Goal: Information Seeking & Learning: Learn about a topic

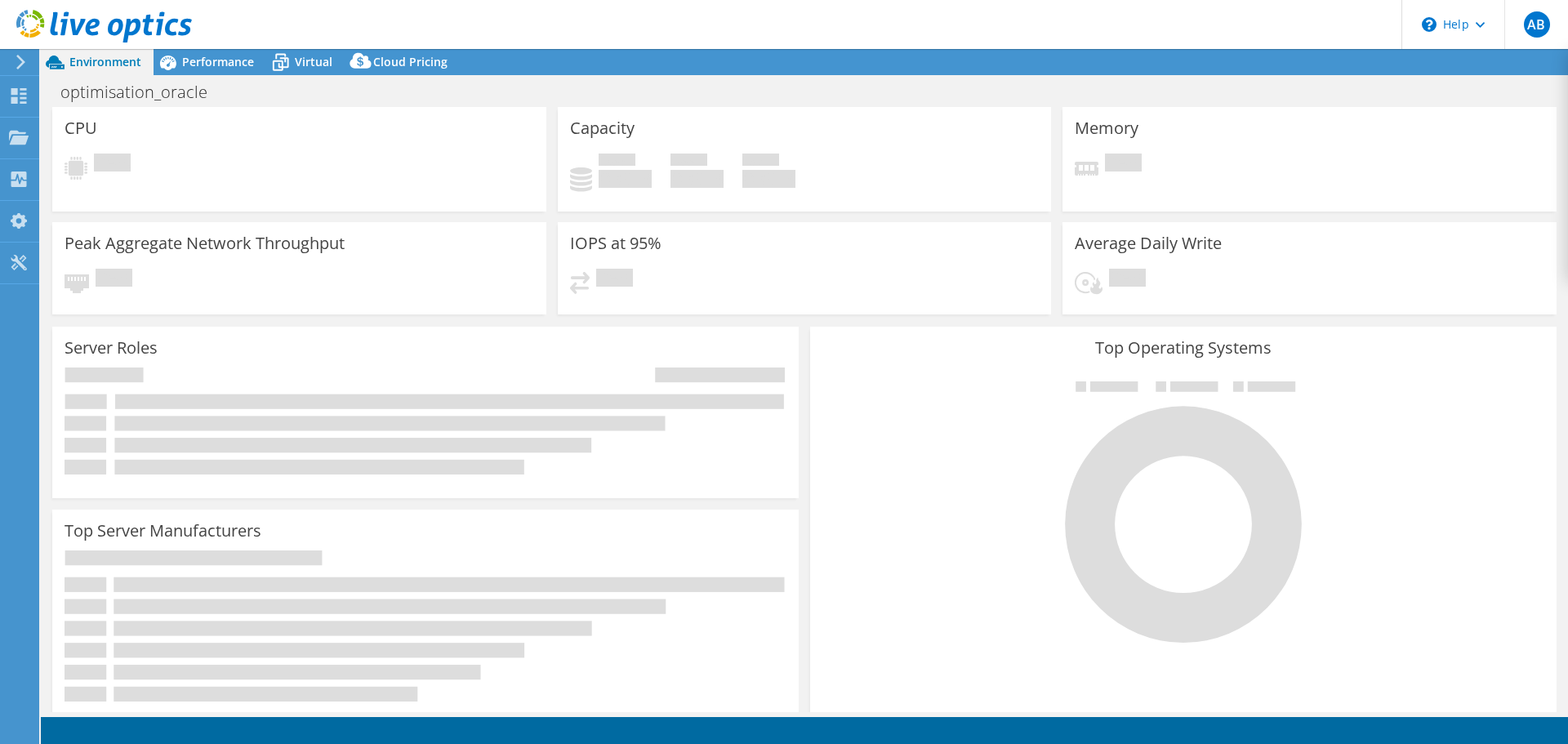
select select "EUFrankfurt"
select select "EUR"
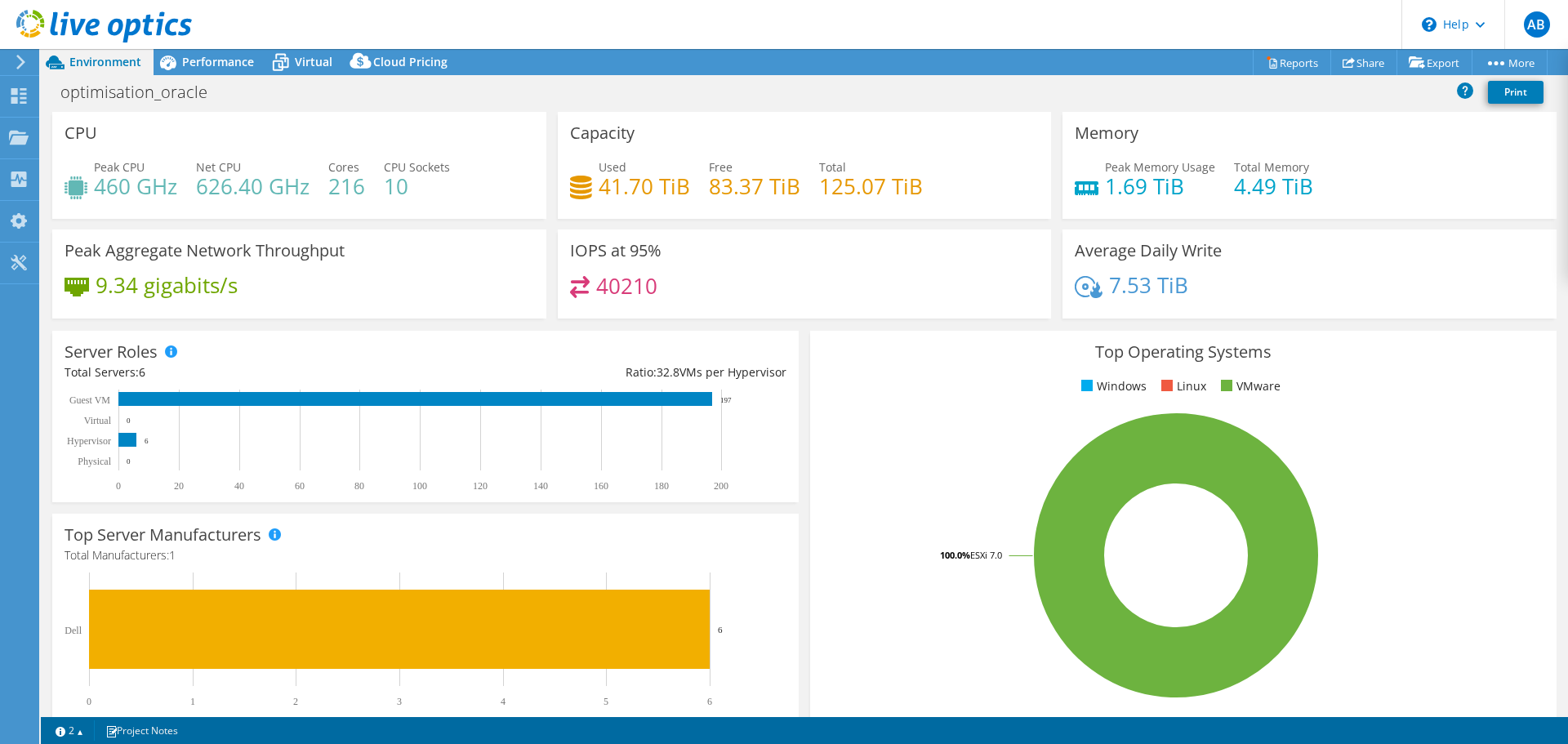
click at [111, 24] on use at bounding box center [103, 25] width 176 height 33
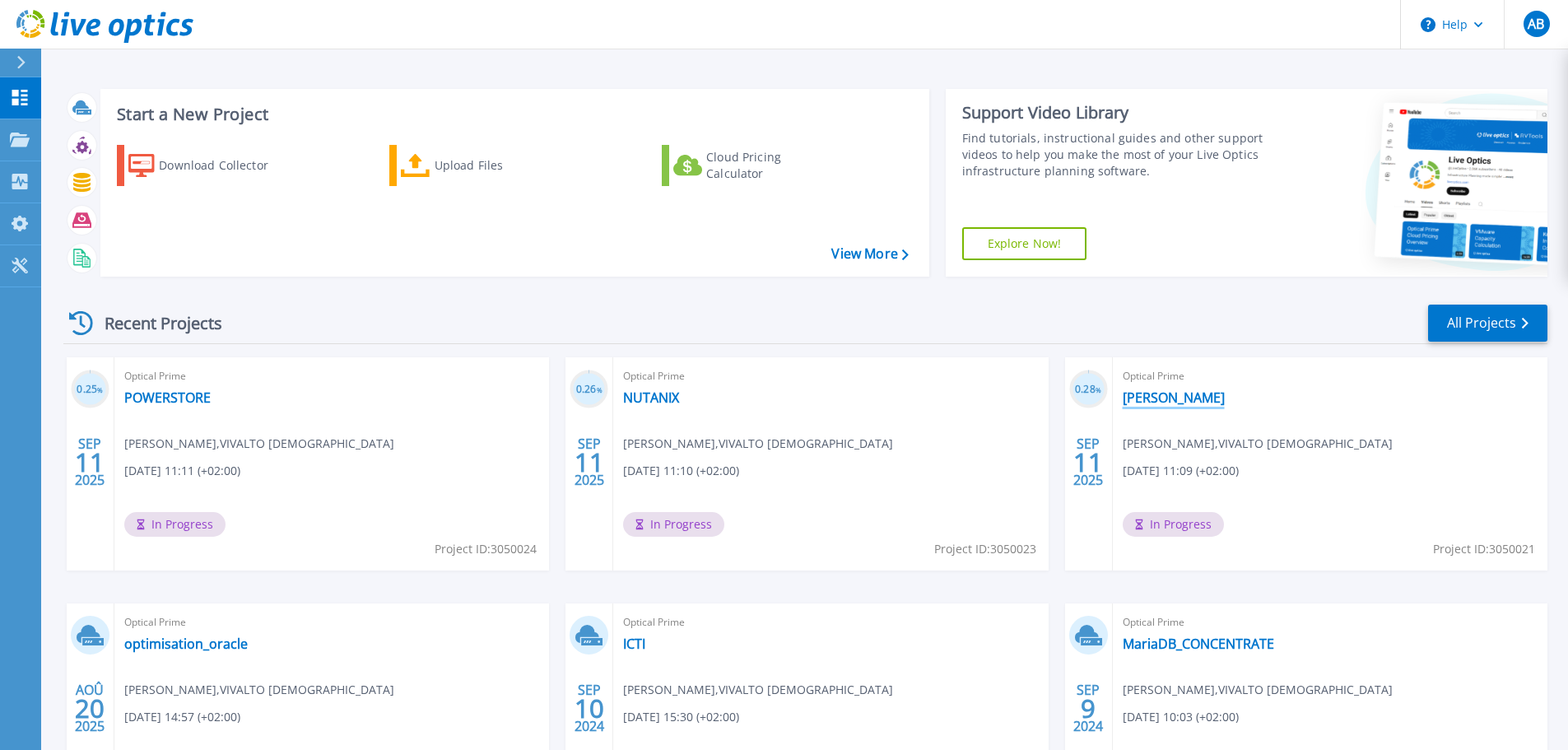
click at [1168, 405] on link "[PERSON_NAME]" at bounding box center [1175, 397] width 102 height 16
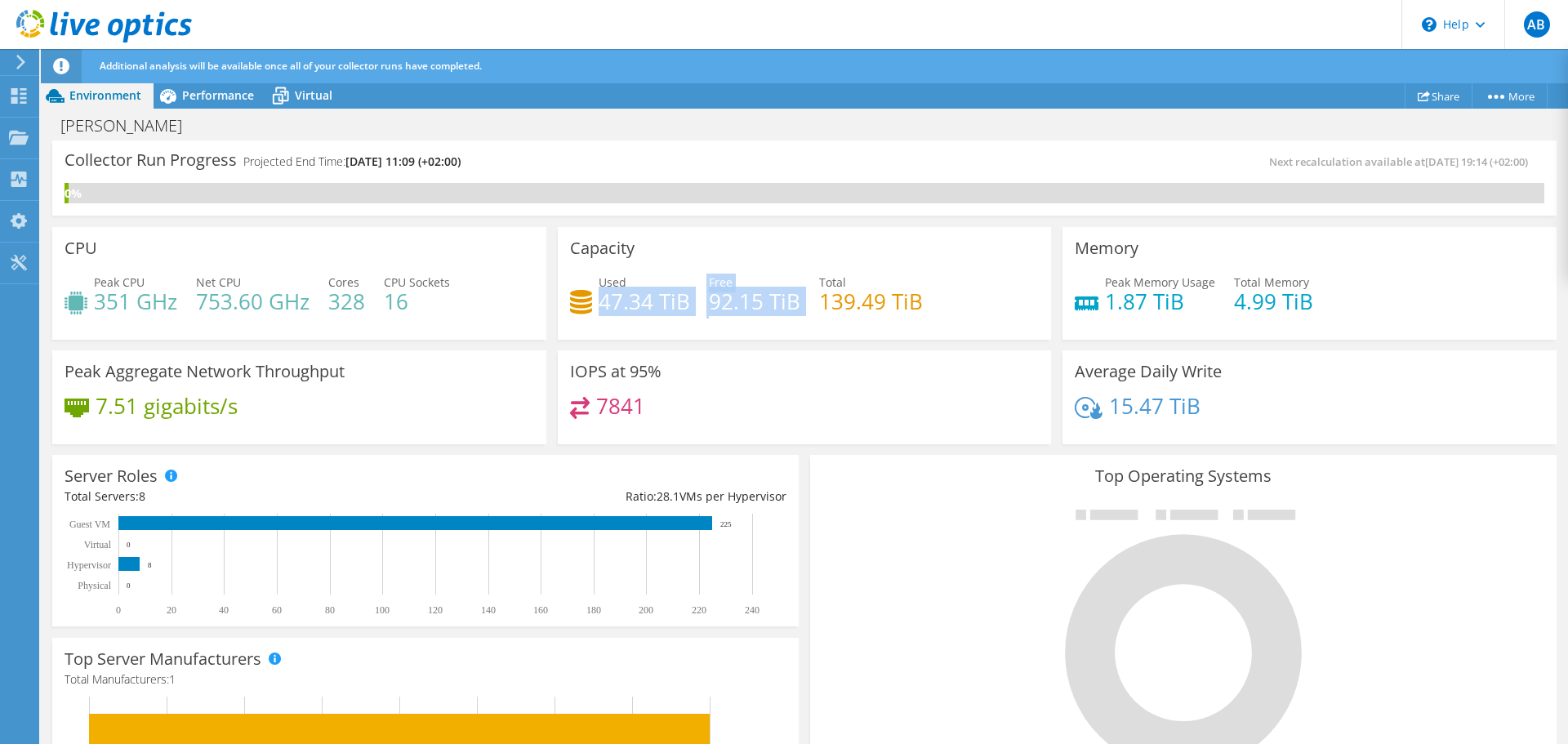
drag, startPoint x: 595, startPoint y: 301, endPoint x: 797, endPoint y: 306, distance: 202.1
click at [797, 306] on div "Used 47.34 TiB Free 92.15 TiB Total 139.49 TiB" at bounding box center [804, 300] width 469 height 53
click at [873, 298] on h4 "139.49 TiB" at bounding box center [871, 301] width 103 height 18
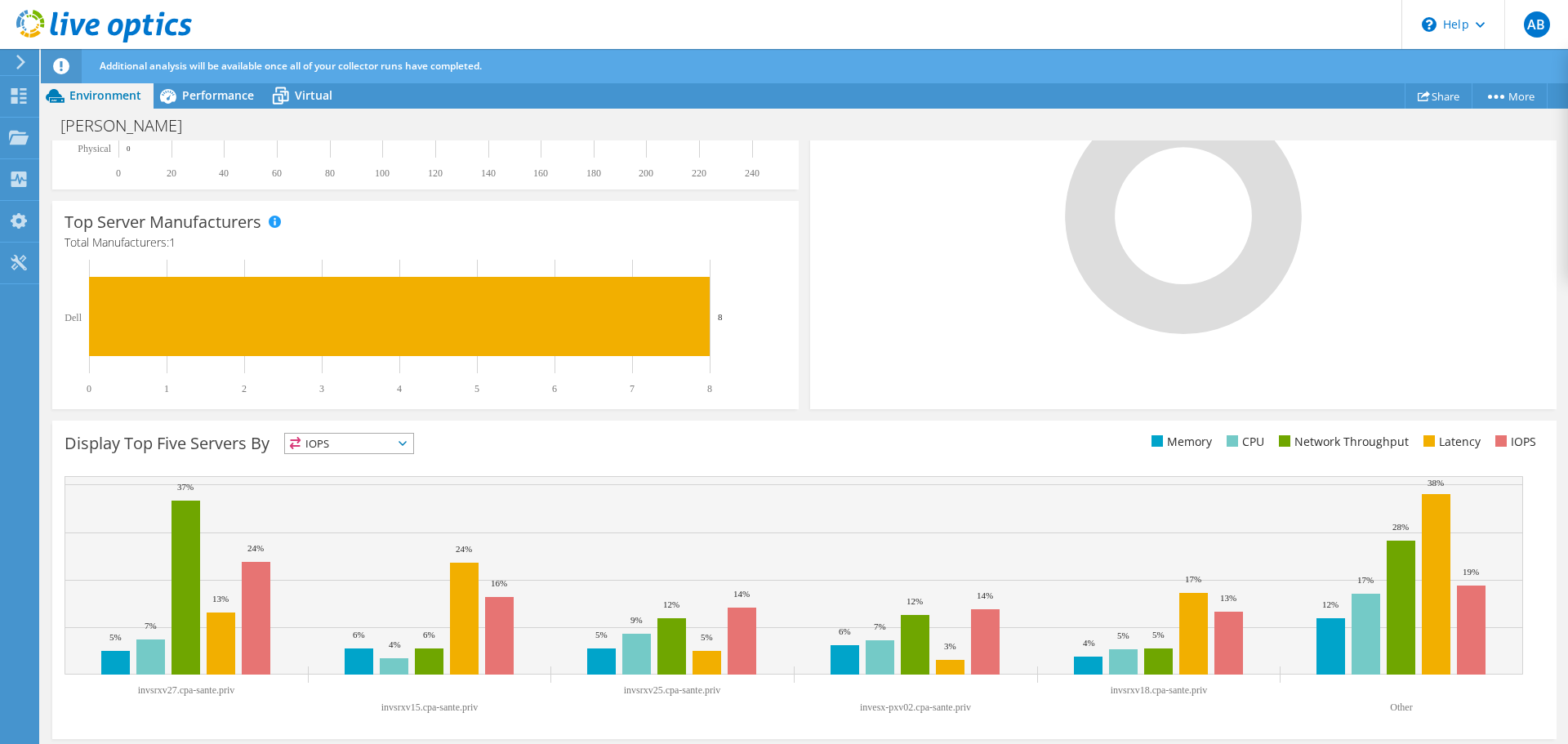
scroll to position [442, 0]
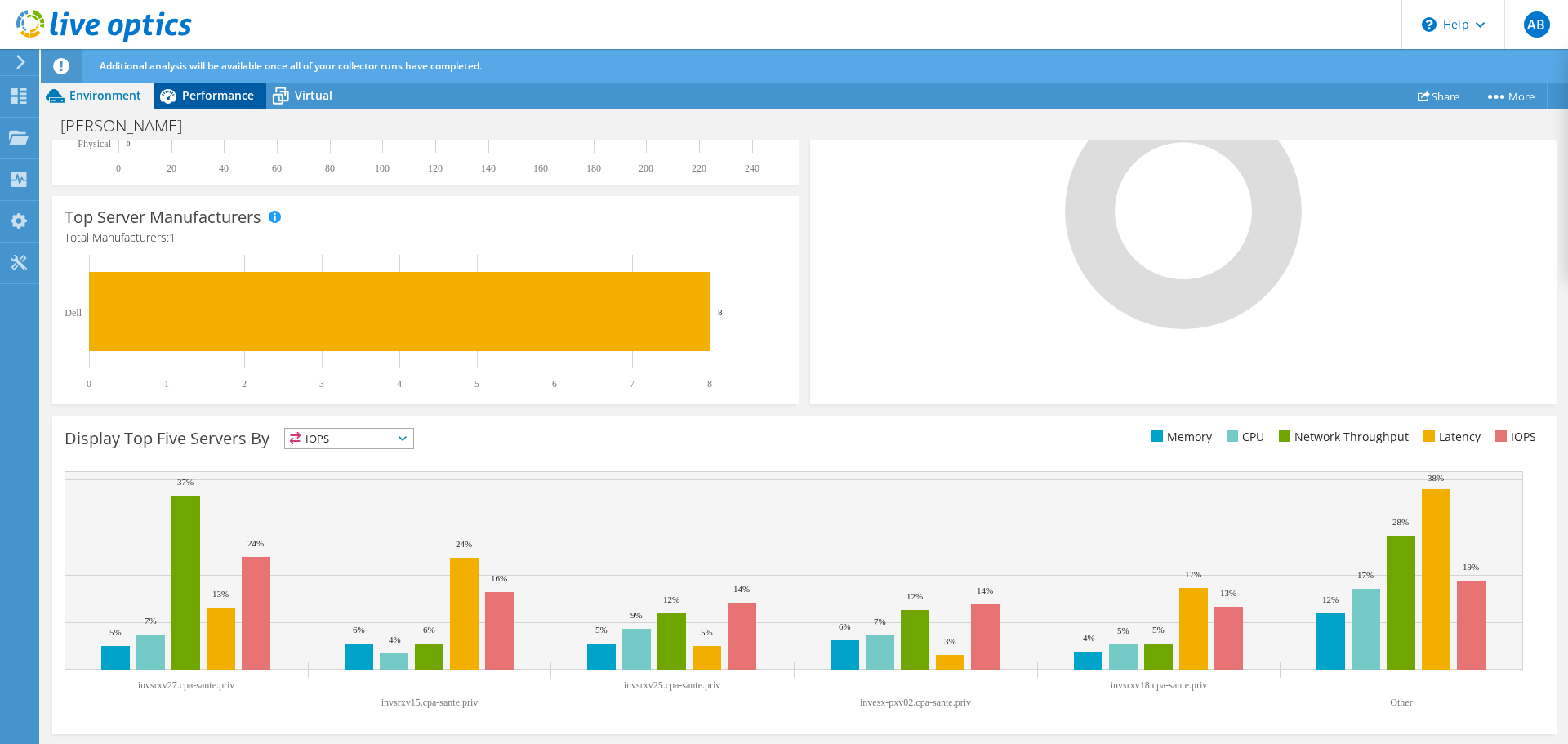
click at [241, 96] on span "Performance" at bounding box center [218, 95] width 71 height 16
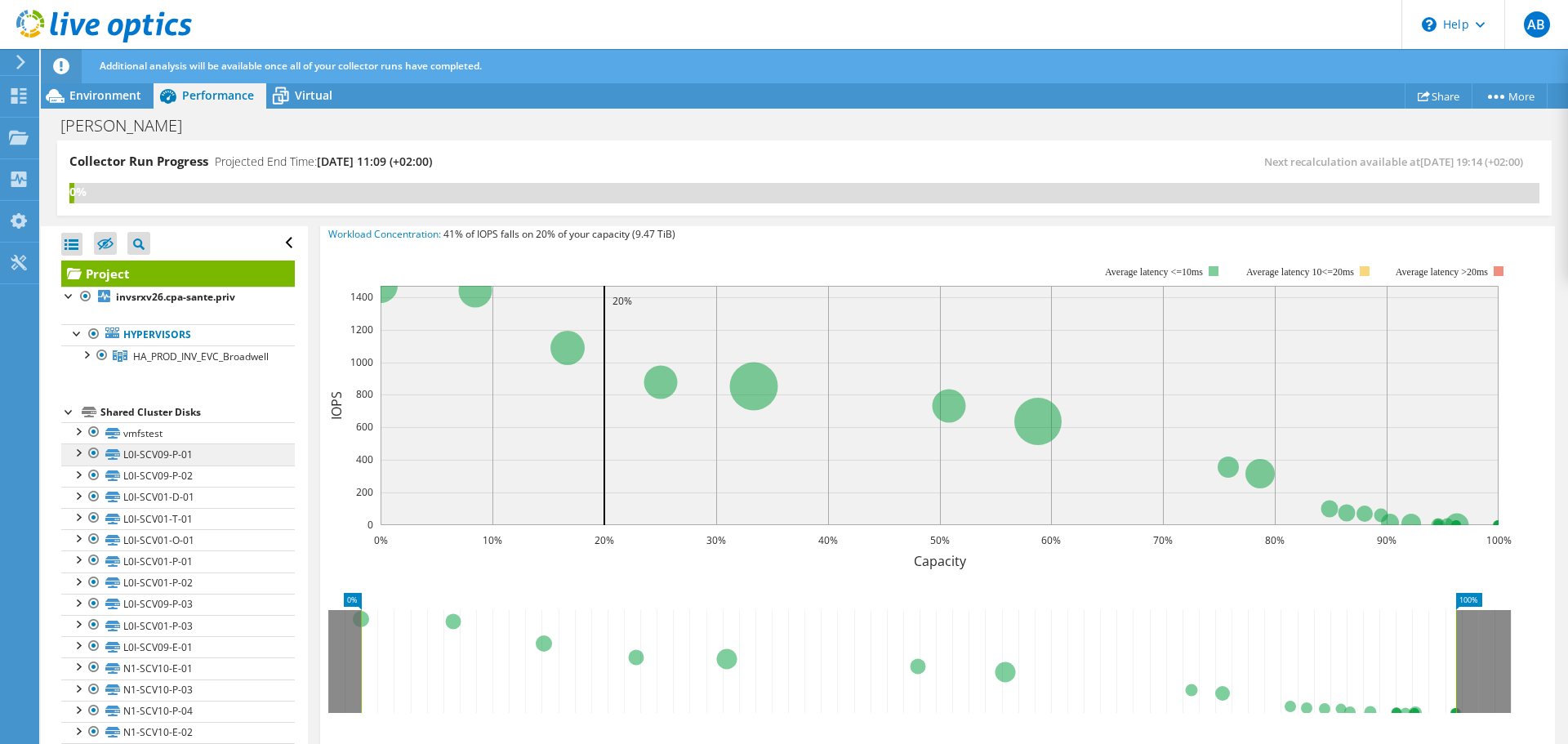
scroll to position [82, 0]
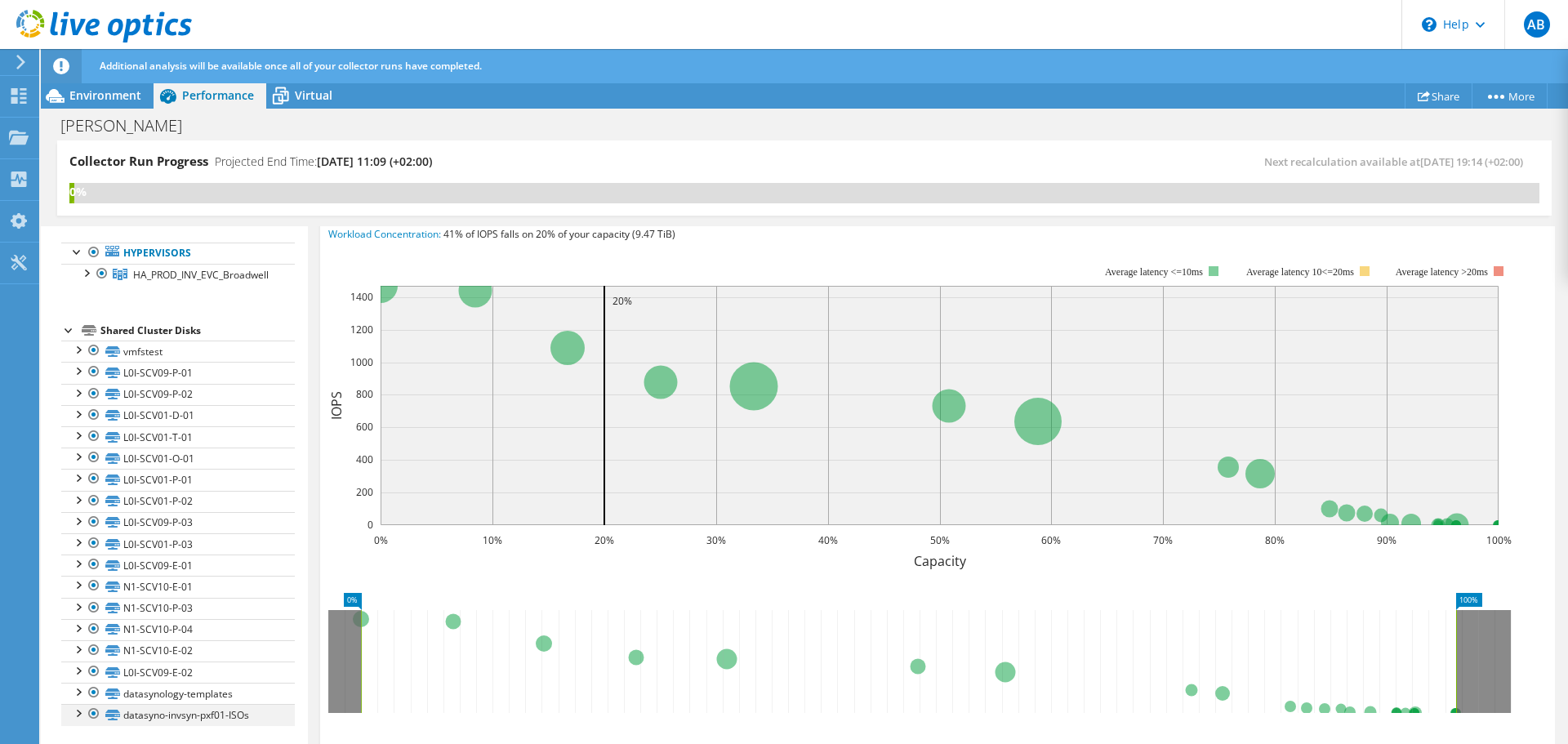
drag, startPoint x: 94, startPoint y: 691, endPoint x: 96, endPoint y: 704, distance: 13.2
click at [94, 691] on div at bounding box center [93, 692] width 16 height 20
click at [96, 711] on div at bounding box center [93, 714] width 16 height 20
click at [78, 714] on div at bounding box center [77, 712] width 16 height 16
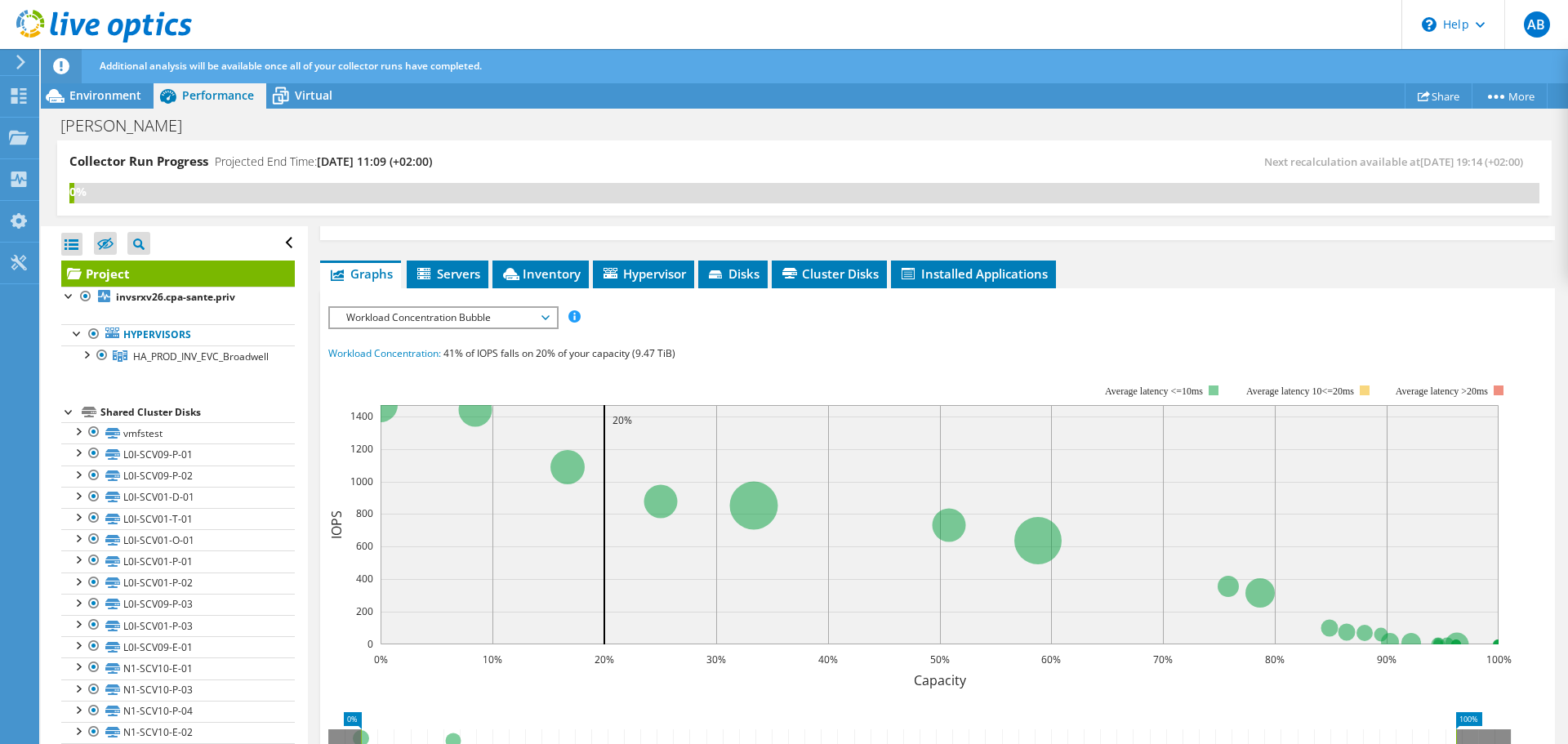
scroll to position [326, 0]
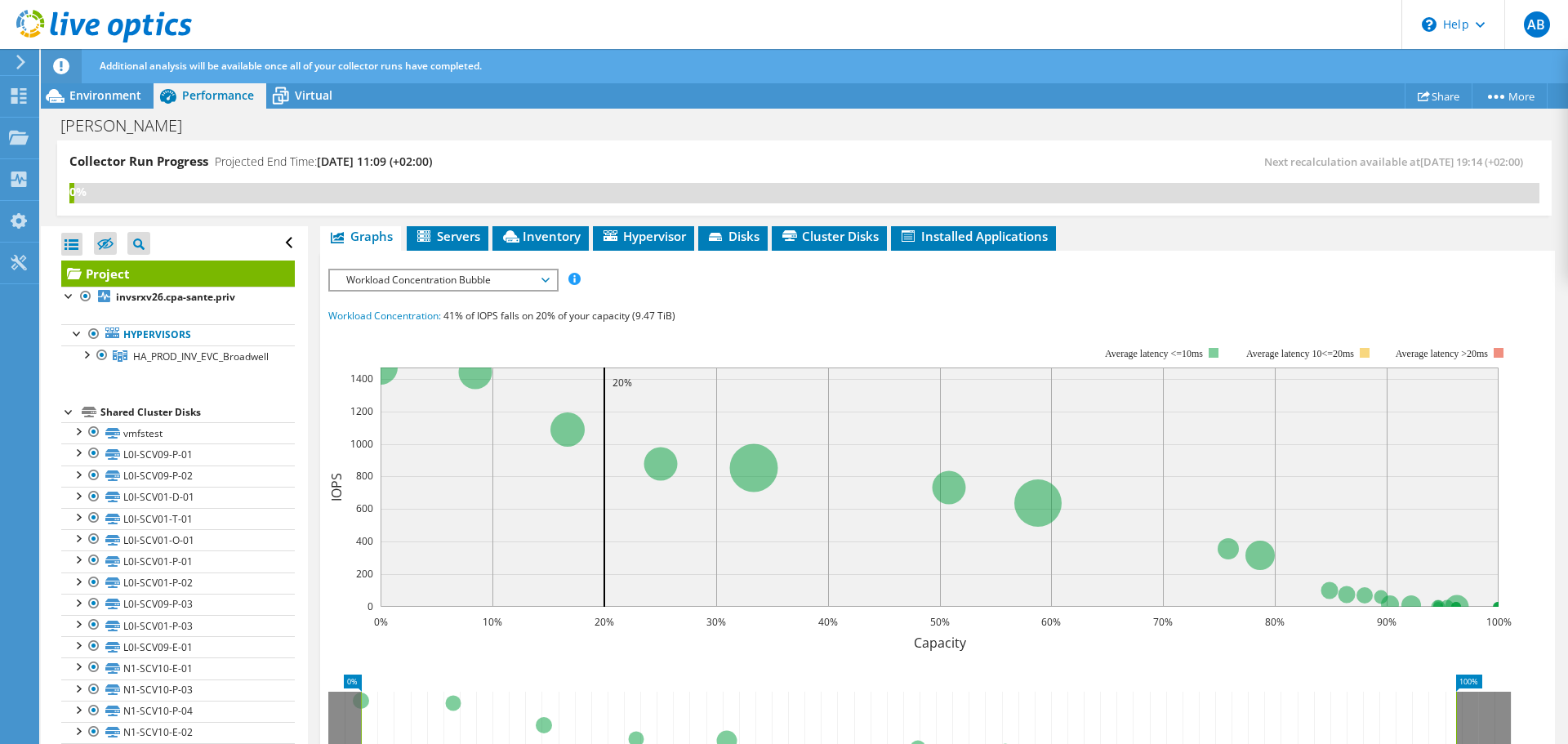
click at [62, 413] on div at bounding box center [69, 410] width 16 height 16
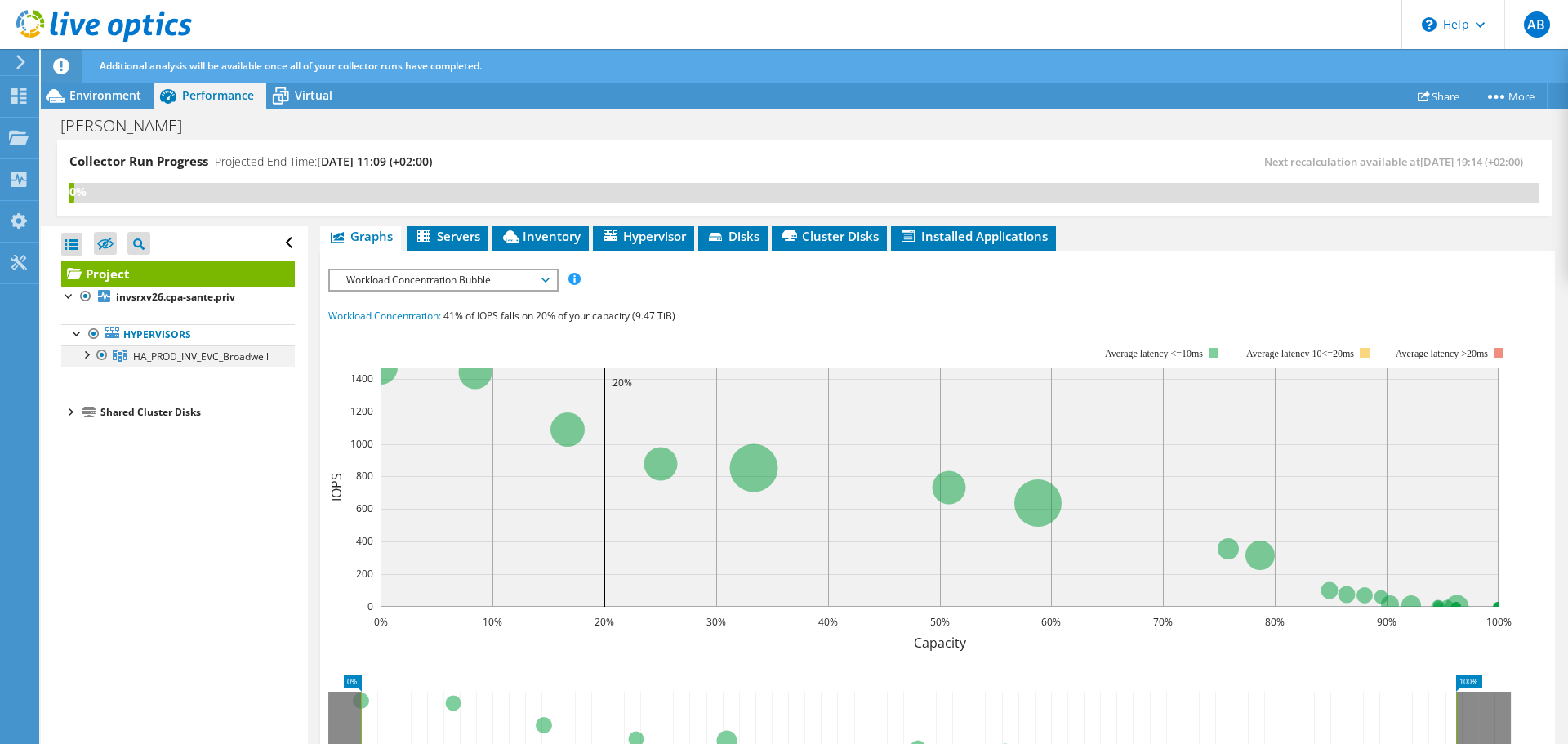
click at [84, 352] on div at bounding box center [86, 353] width 16 height 16
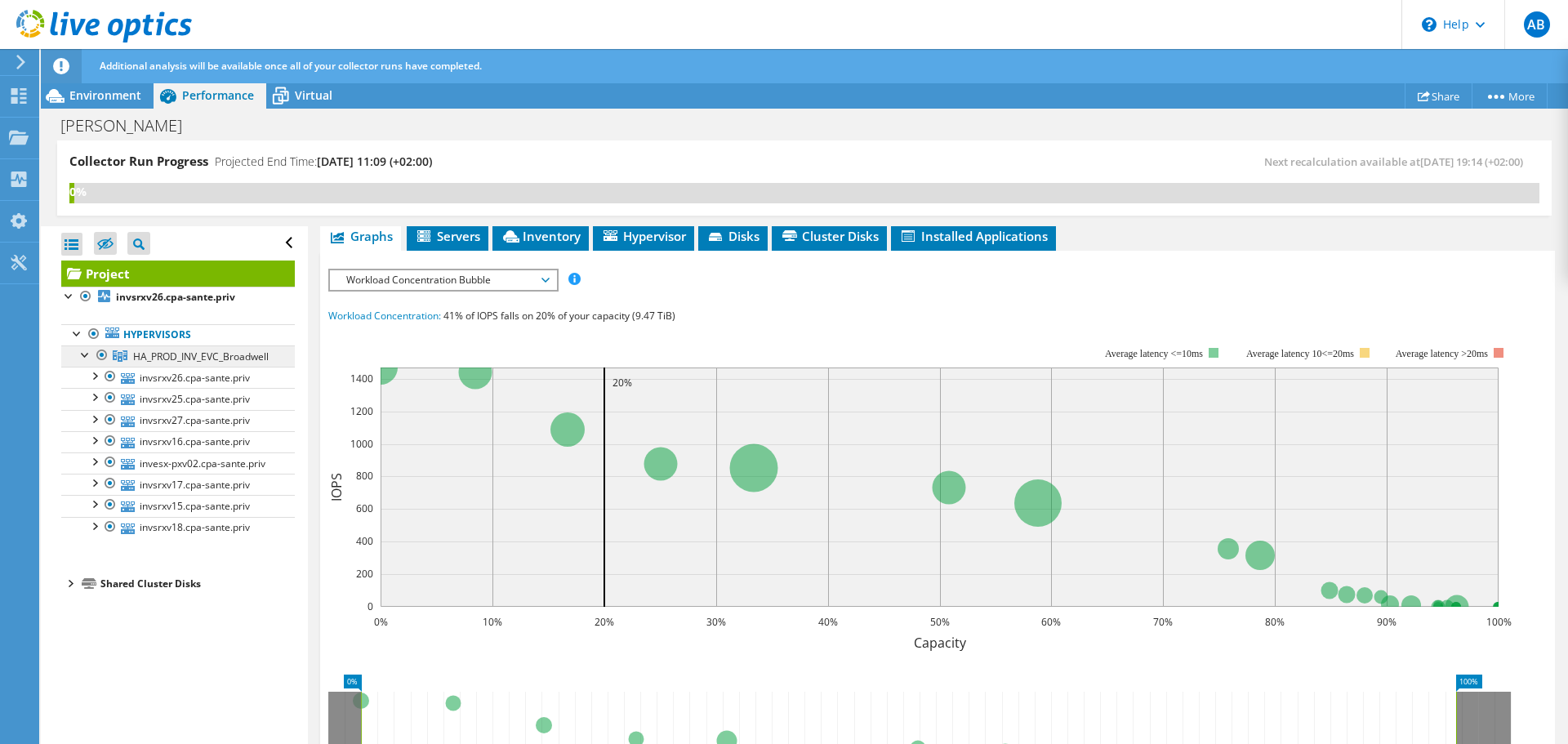
click at [192, 356] on span "HA_PROD_INV_EVC_Broadwell" at bounding box center [201, 356] width 135 height 14
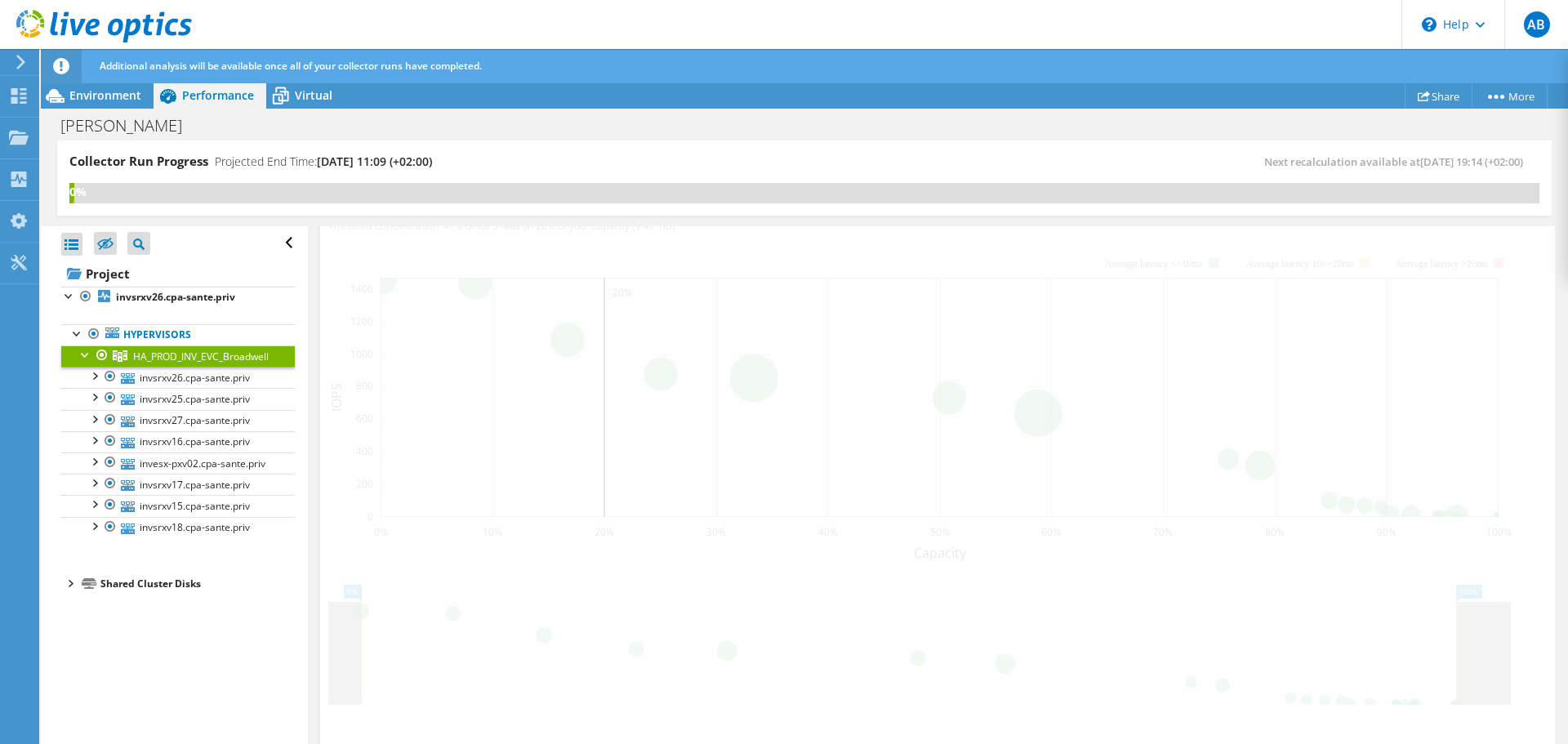
scroll to position [270, 0]
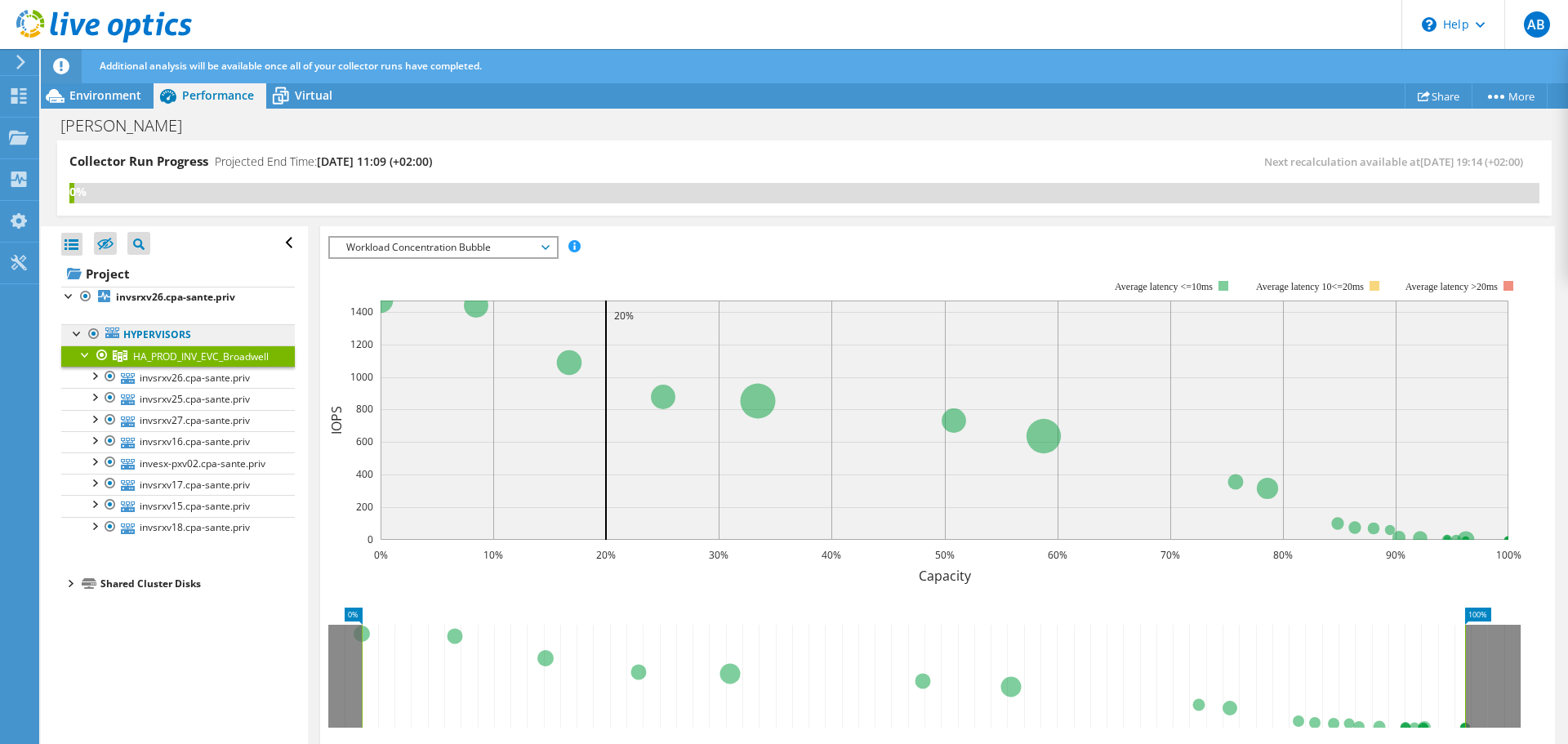
click at [187, 339] on link "Hypervisors" at bounding box center [178, 335] width 233 height 22
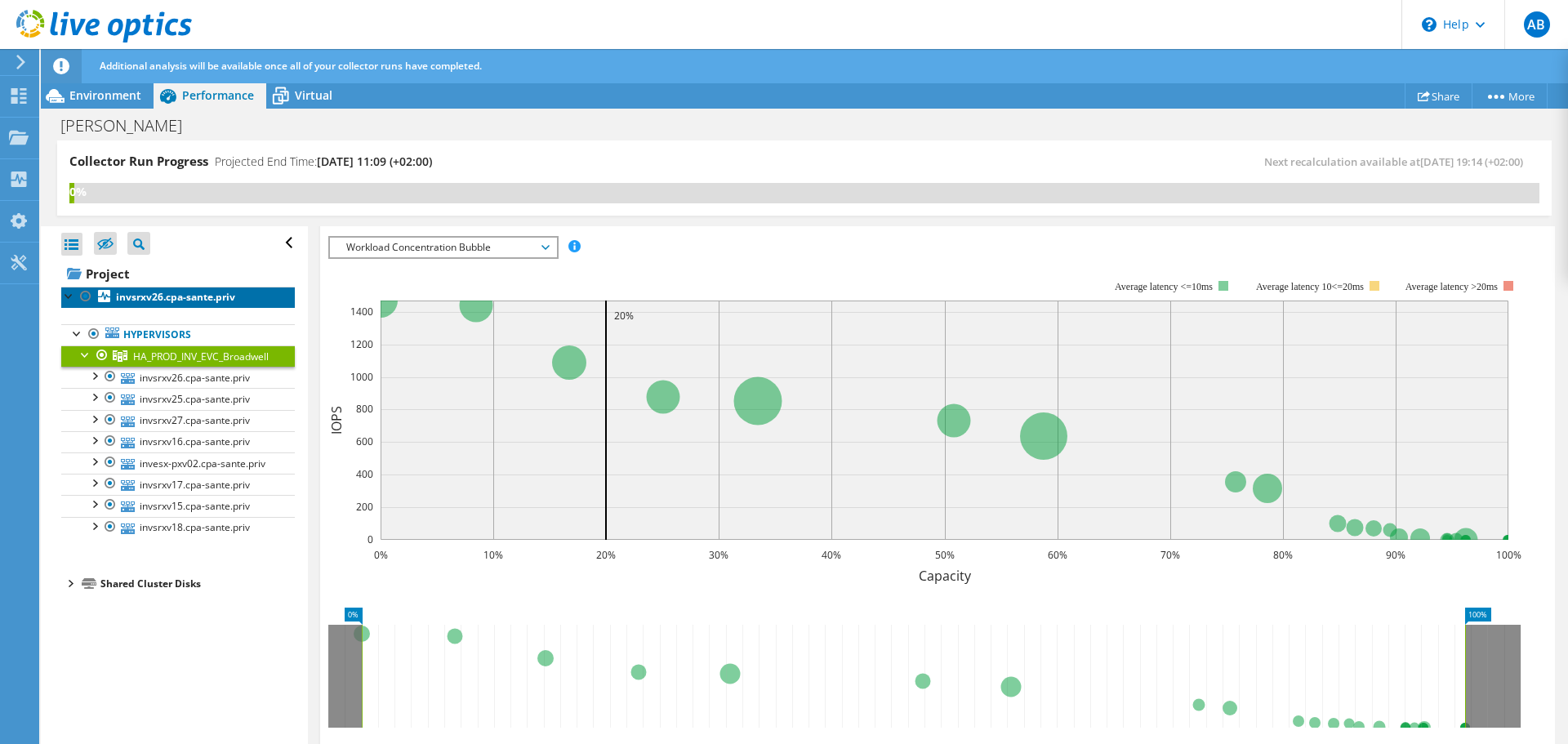
click at [199, 292] on b "invsrxv26.cpa-sante.priv" at bounding box center [175, 296] width 119 height 14
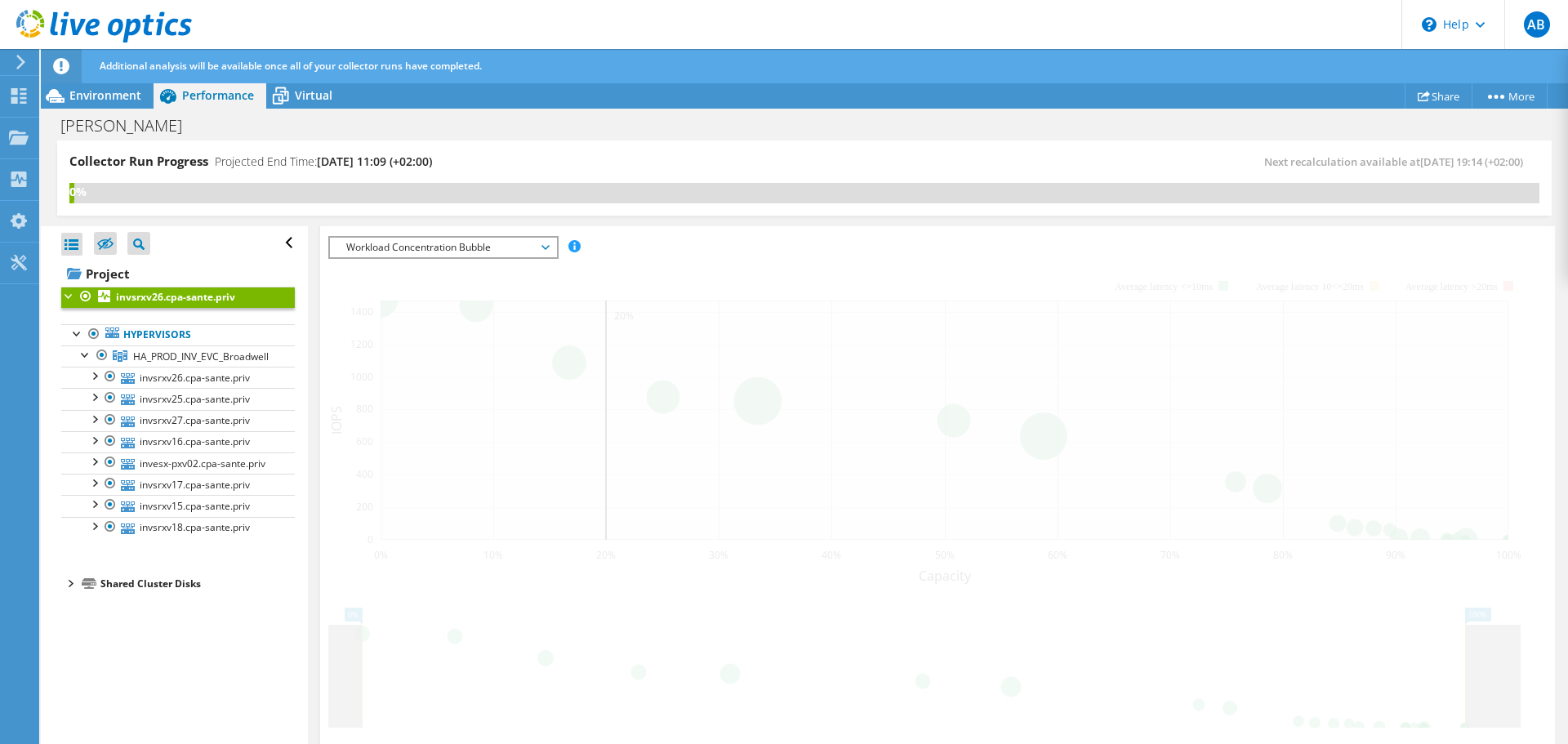
scroll to position [309, 0]
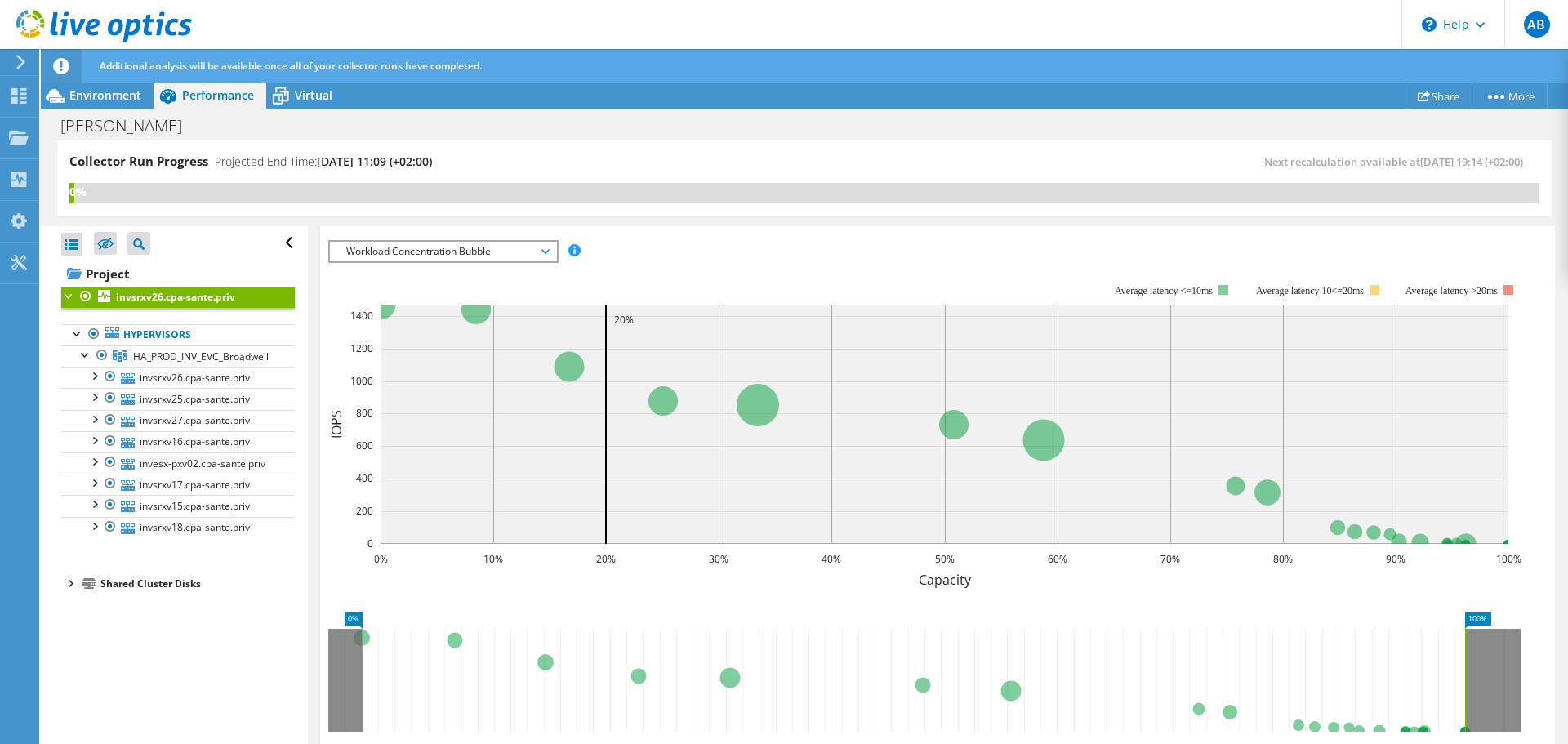
click at [65, 298] on div at bounding box center [69, 294] width 16 height 16
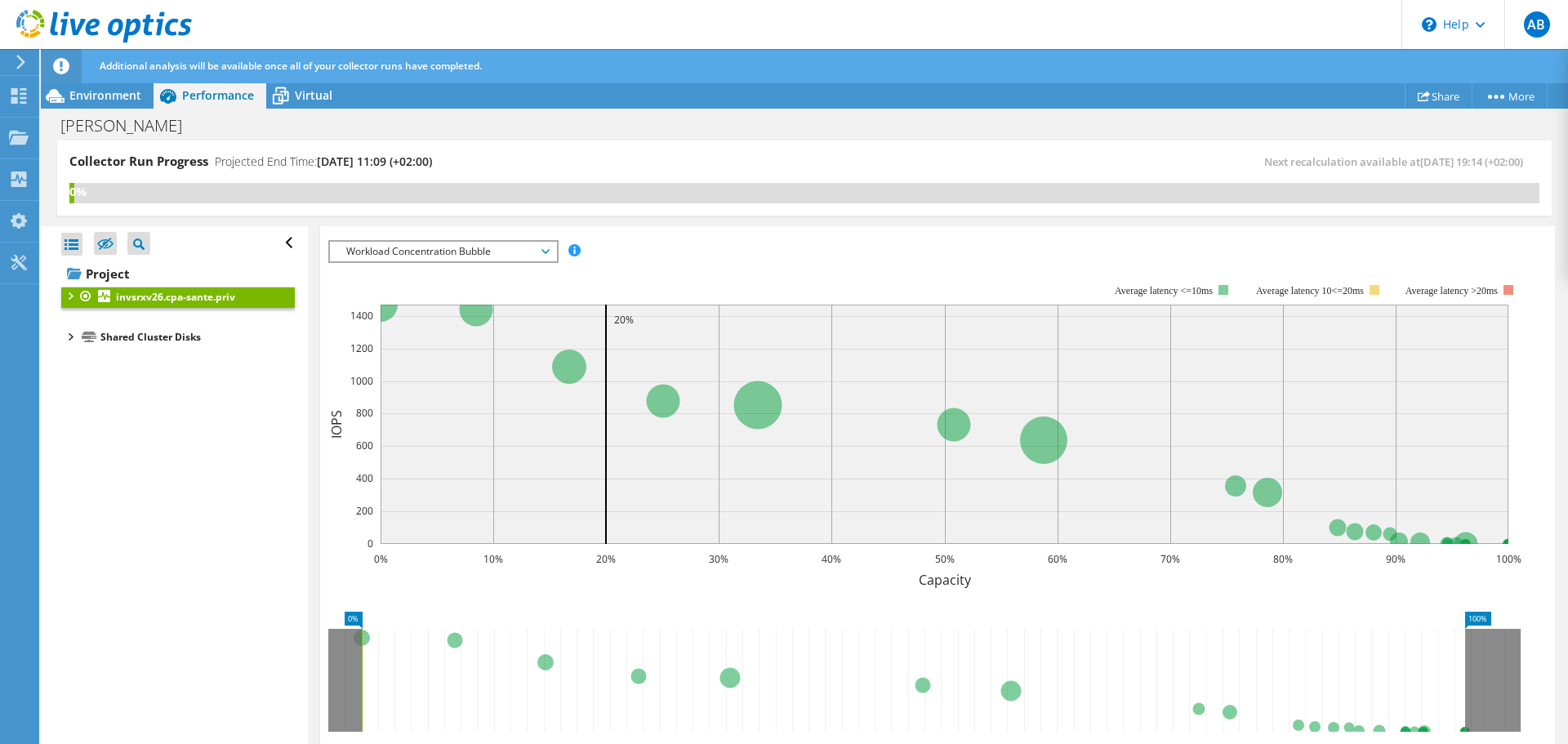
click at [70, 299] on div at bounding box center [69, 294] width 16 height 16
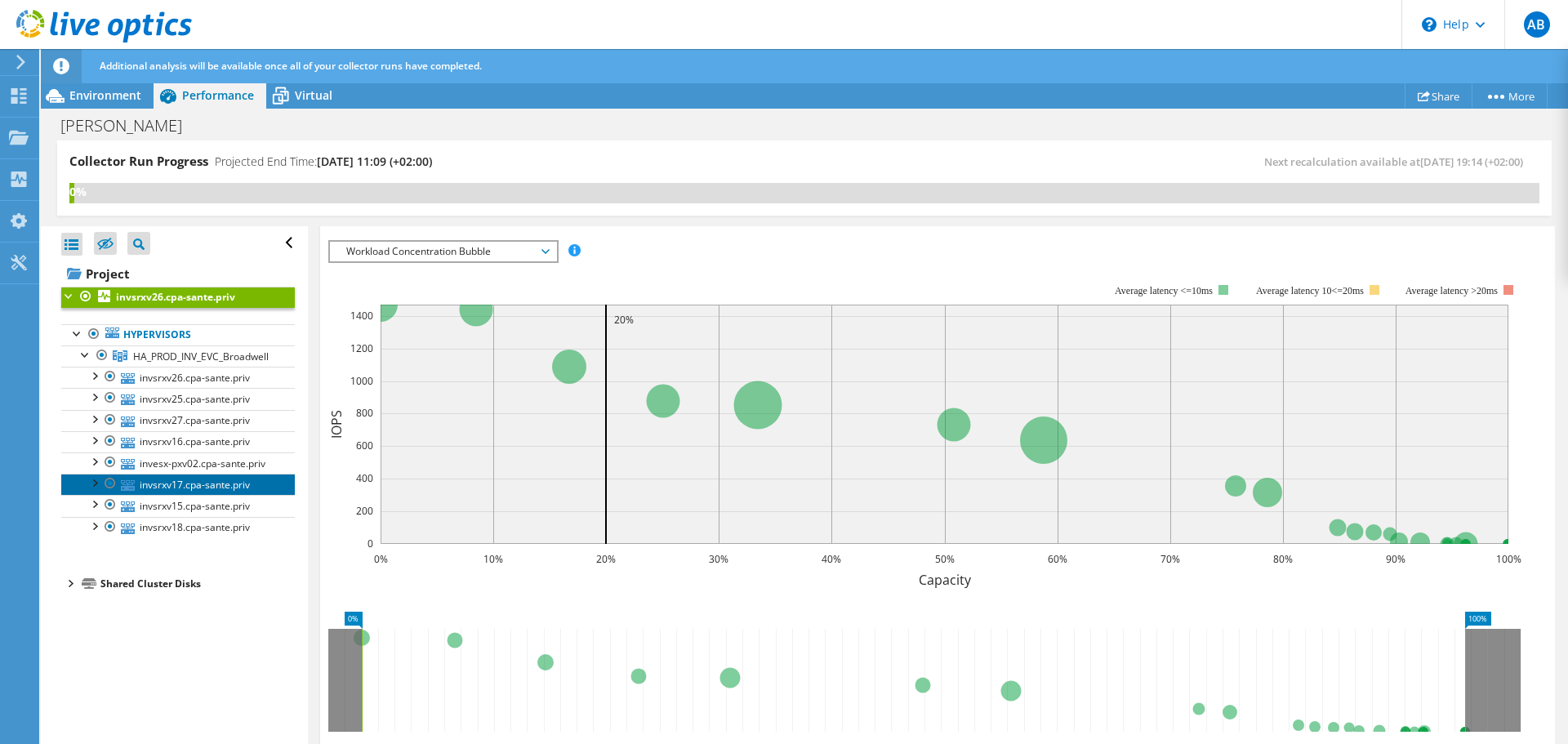
click at [215, 494] on link "invsrxv17.cpa-sante.priv" at bounding box center [178, 484] width 233 height 22
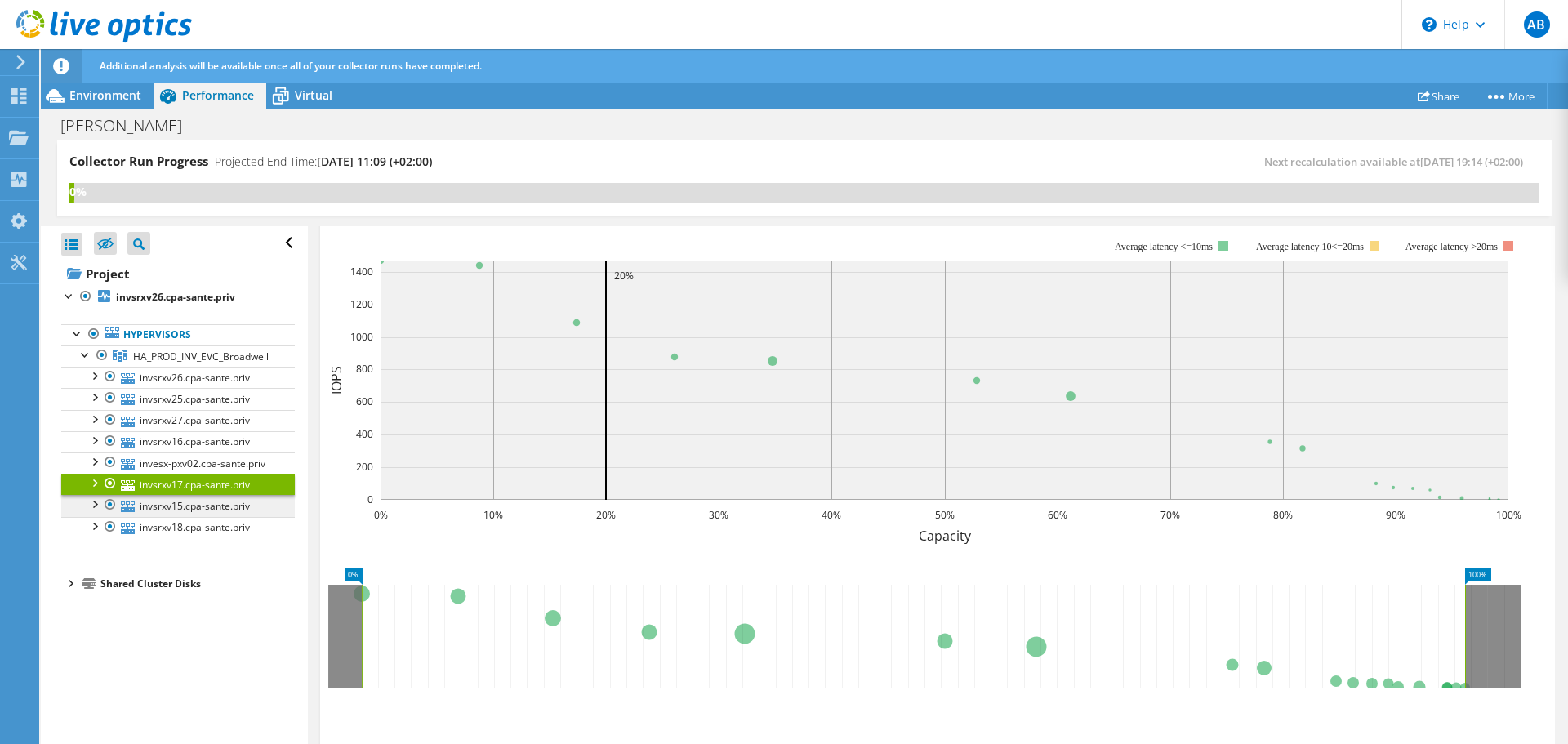
scroll to position [270, 0]
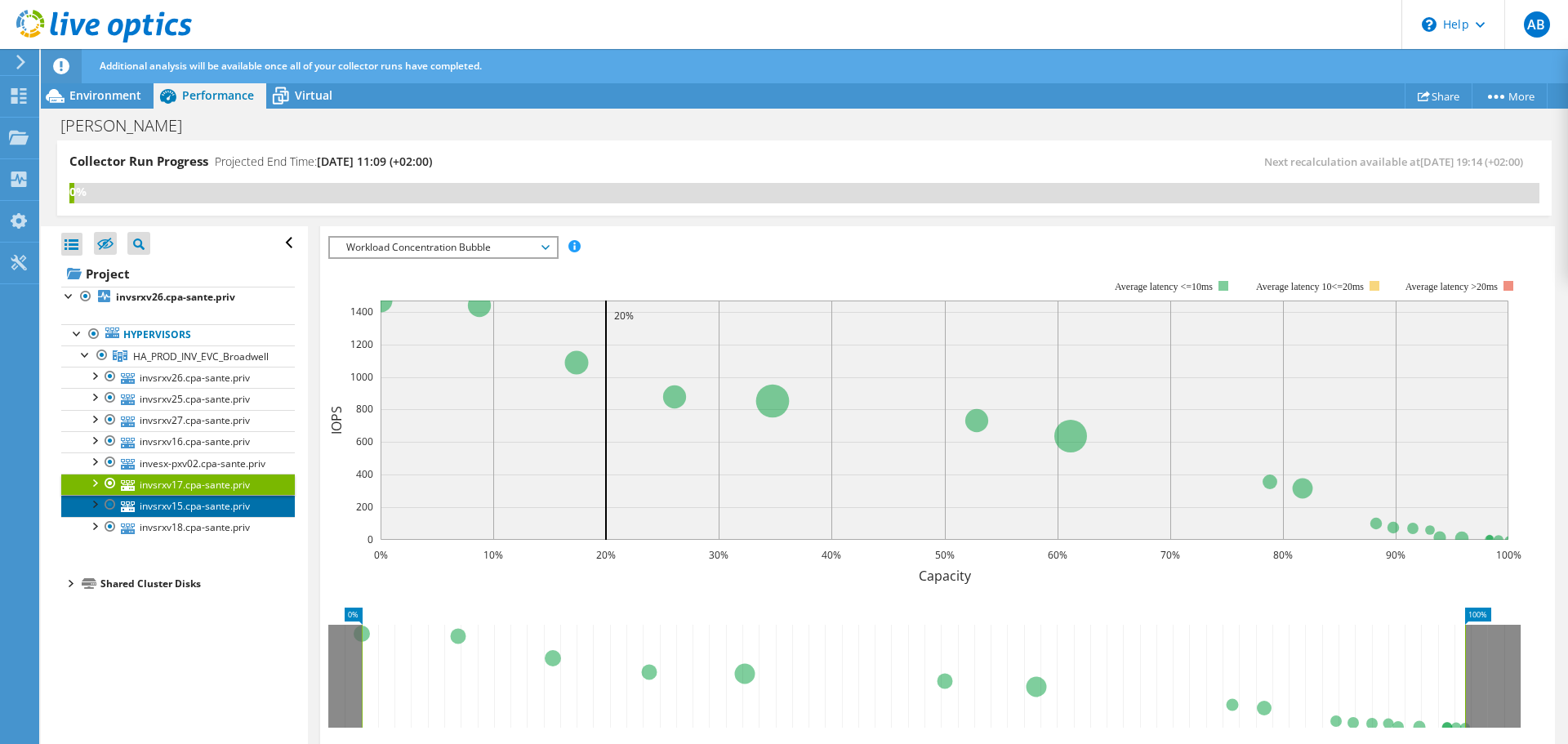
click at [214, 516] on link "invsrxv15.cpa-sante.priv" at bounding box center [178, 505] width 233 height 22
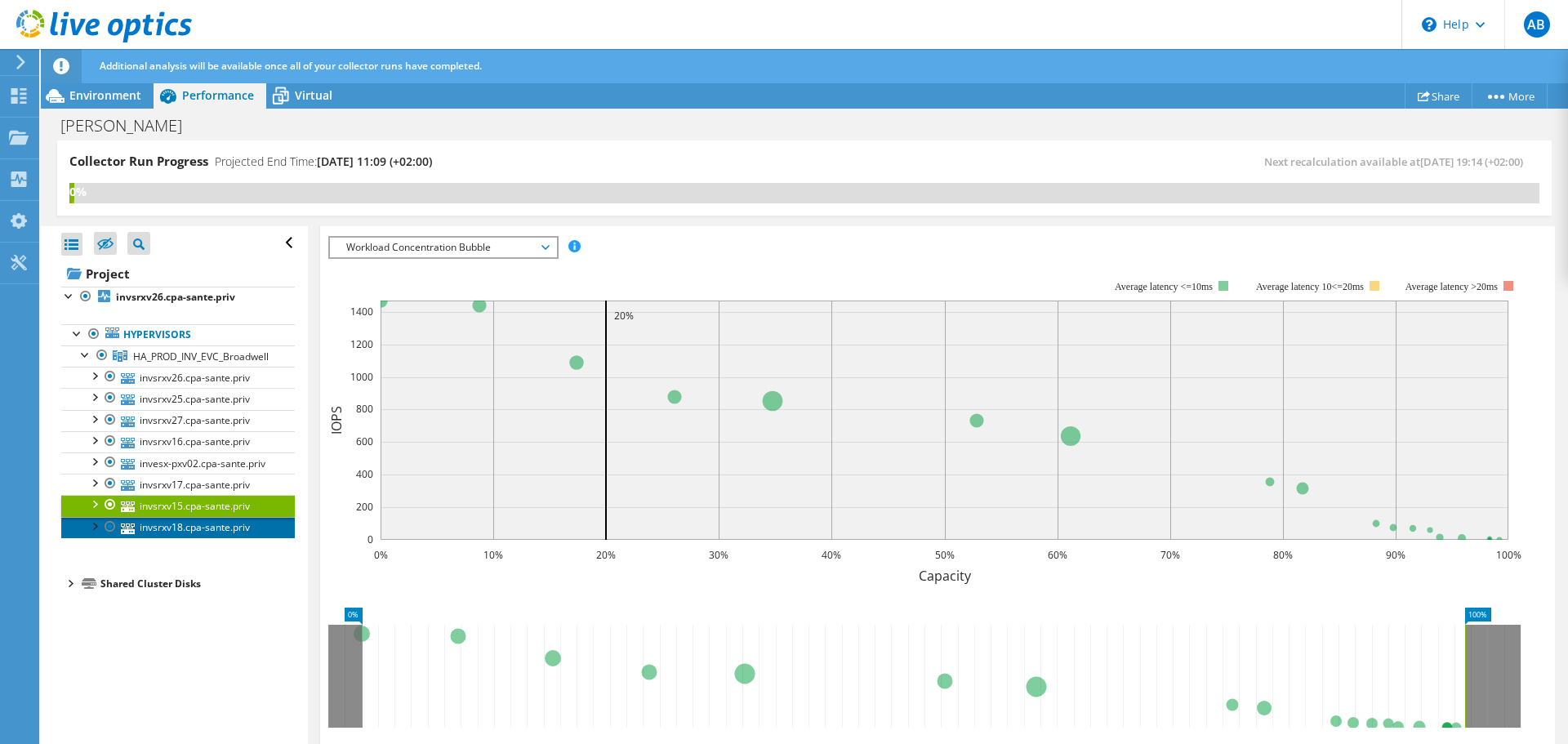
click at [214, 538] on link "invsrxv18.cpa-sante.priv" at bounding box center [178, 528] width 233 height 22
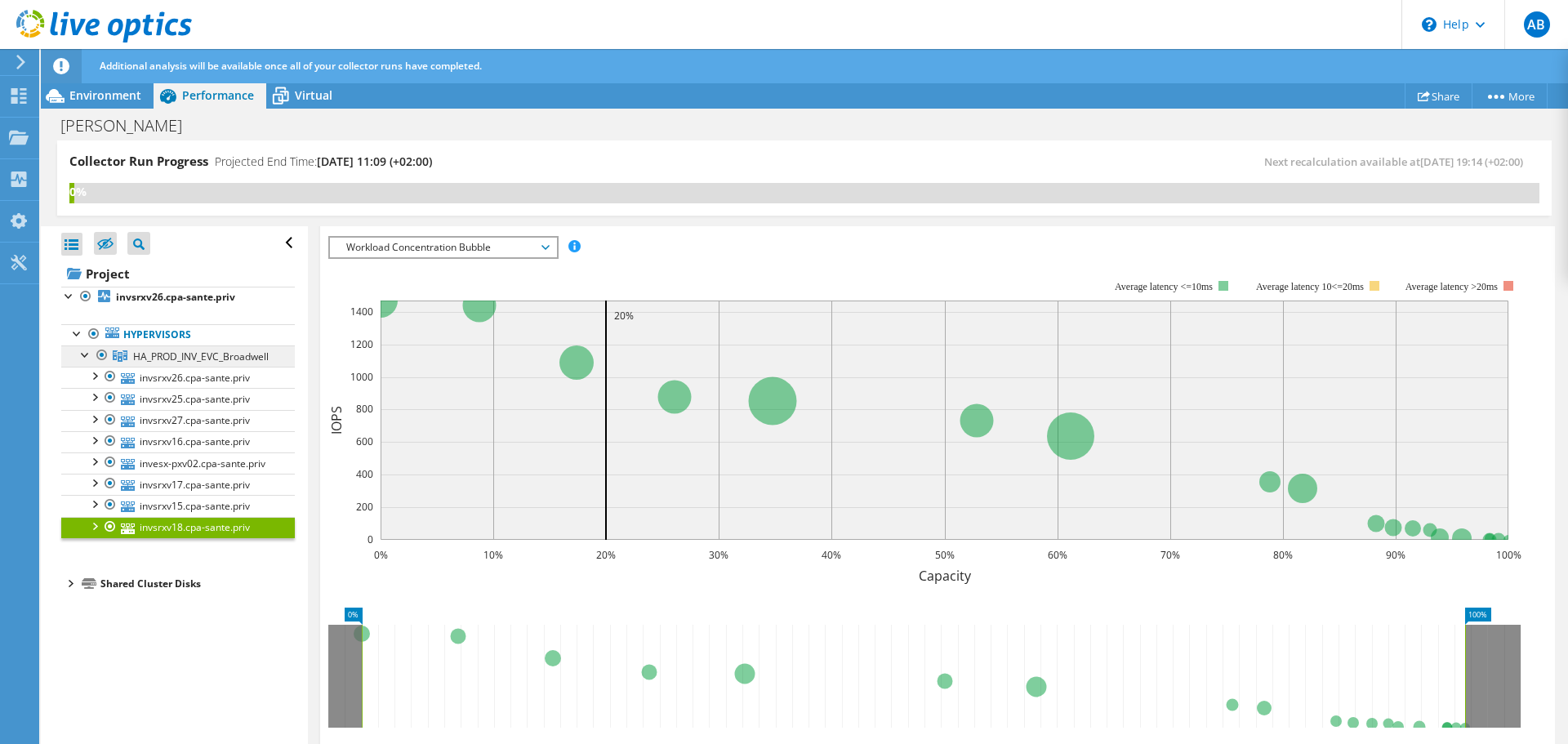
click at [188, 356] on span "HA_PROD_INV_EVC_Broadwell" at bounding box center [201, 356] width 135 height 14
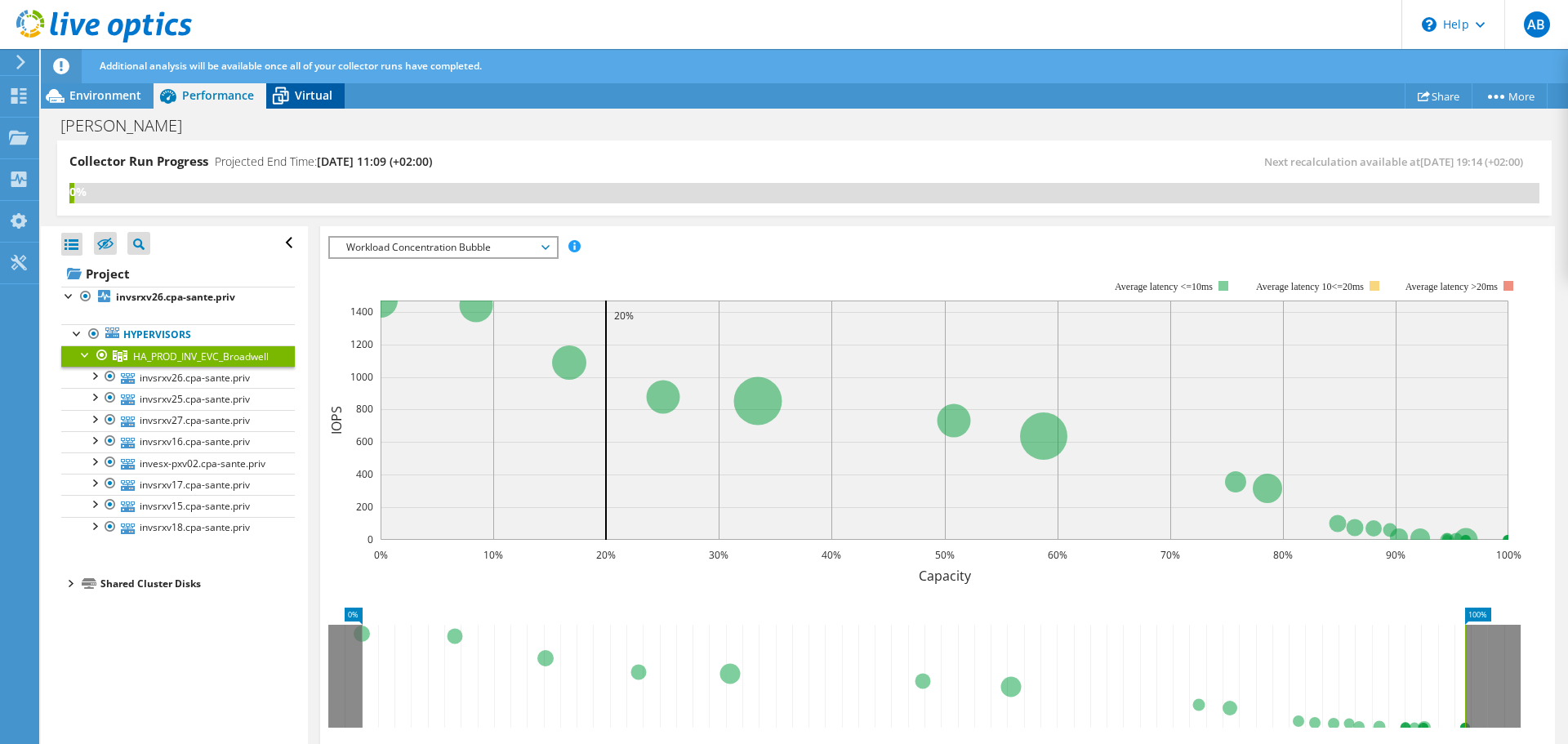
click at [286, 96] on icon at bounding box center [280, 96] width 28 height 28
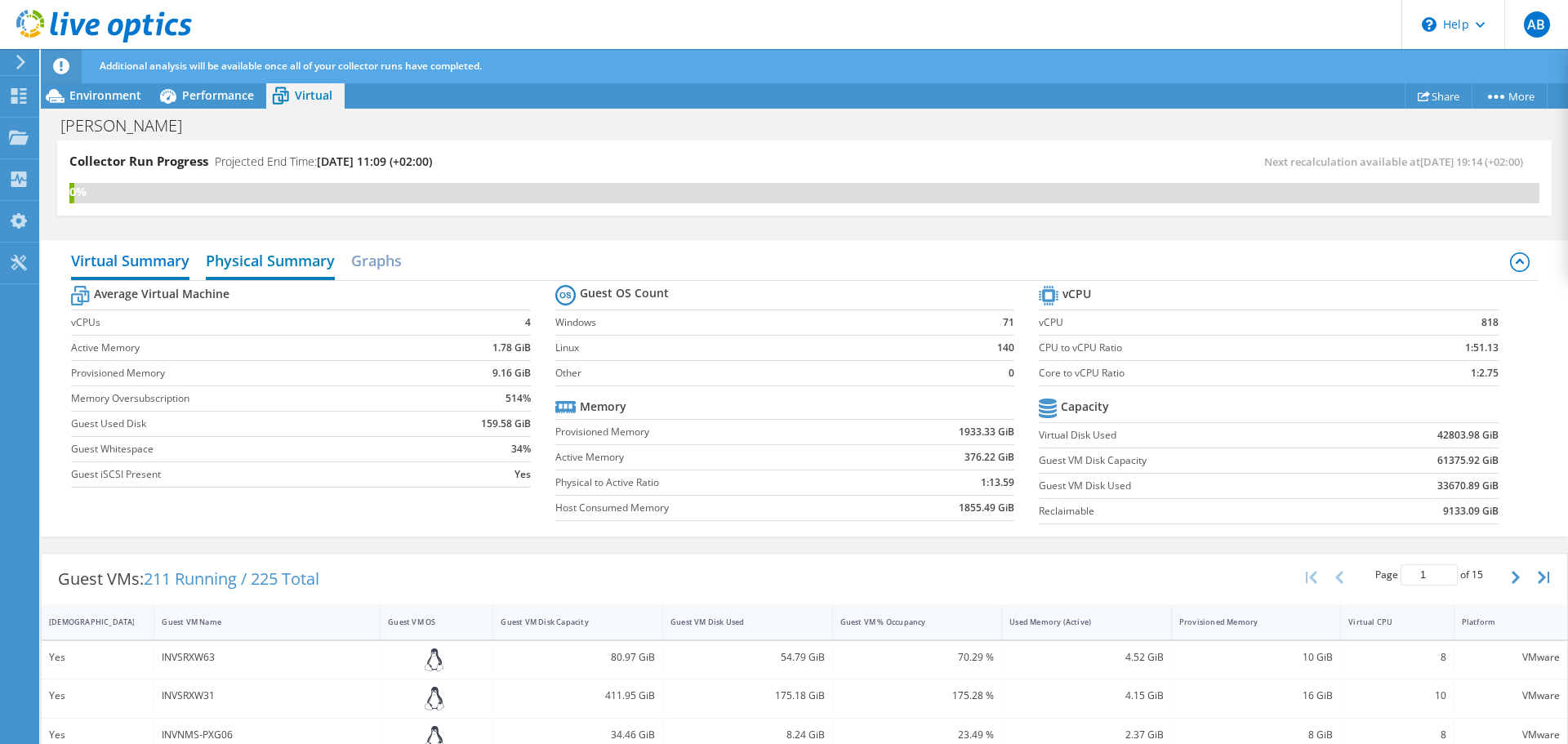
click at [300, 269] on h2 "Physical Summary" at bounding box center [270, 262] width 129 height 36
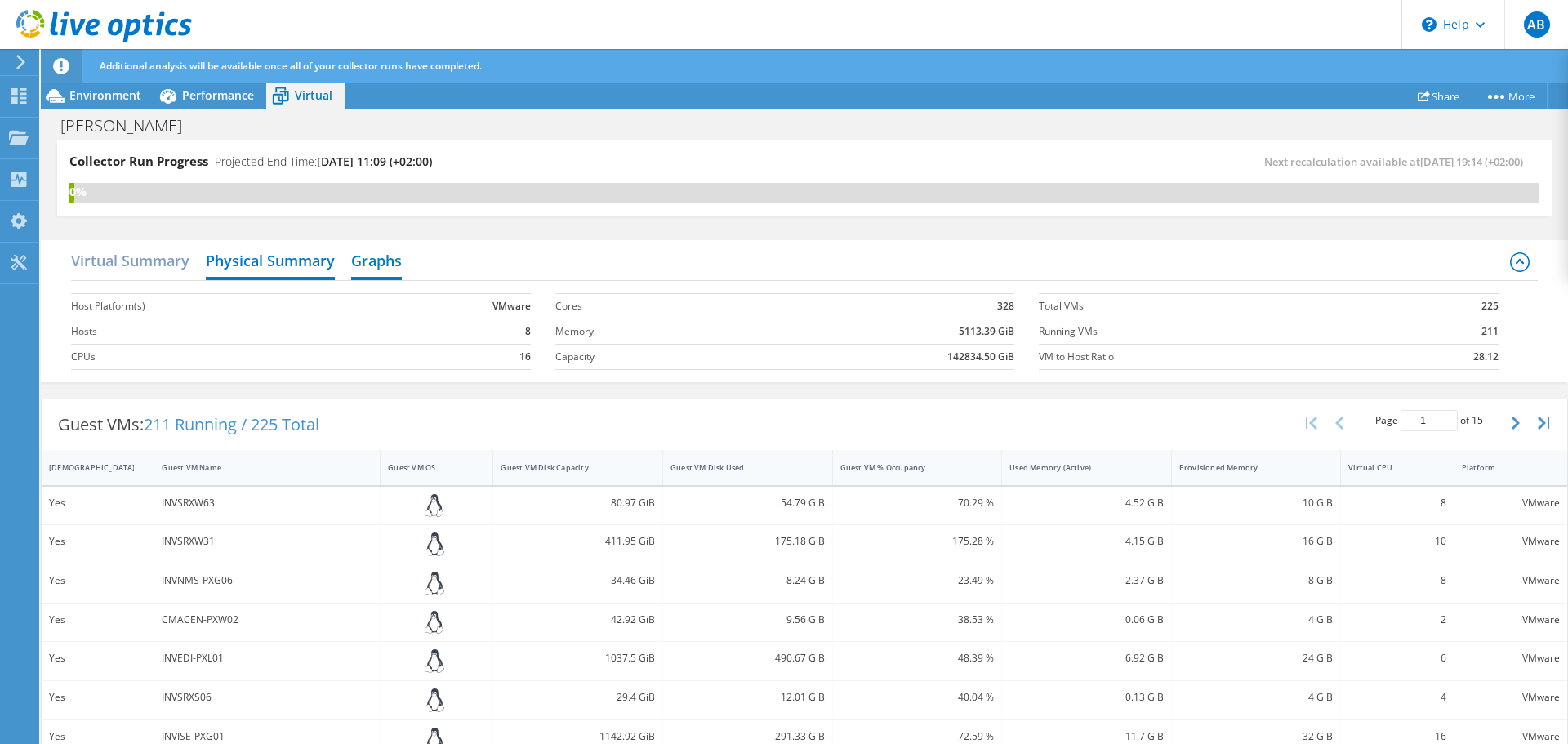
click at [368, 269] on h2 "Graphs" at bounding box center [376, 262] width 51 height 36
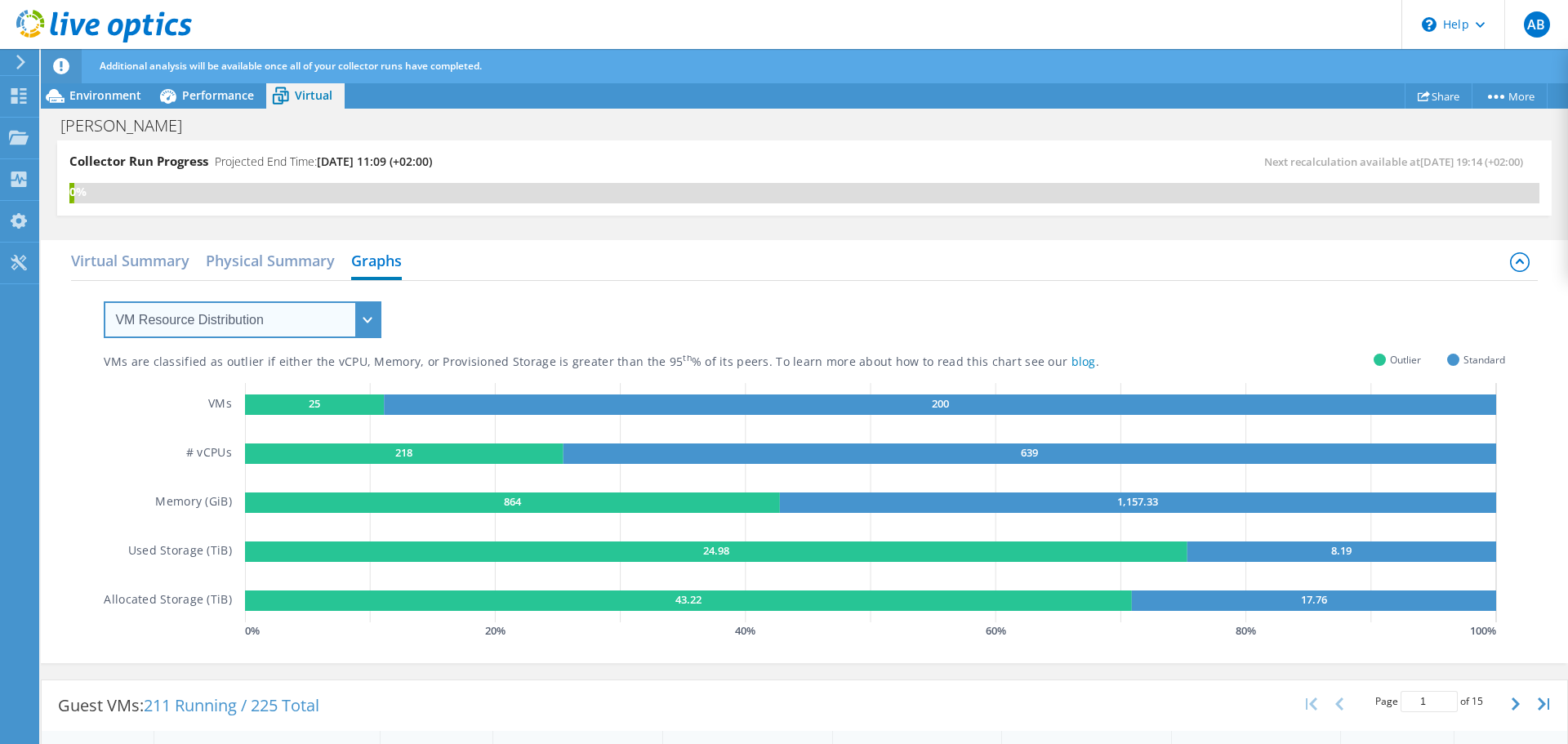
click at [343, 323] on select "VM Resource Distribution Provisioning Contrast Over Provisioning" at bounding box center [242, 319] width 277 height 37
click at [657, 283] on div "VMs are classified as outlier if either the vCPU, Memory, or Provisioned Storag…" at bounding box center [803, 462] width 1401 height 362
click at [332, 294] on div "VM Resource Distribution Provisioning Contrast Over Provisioning" at bounding box center [227, 309] width 310 height 57
click at [331, 318] on select "VM Resource Distribution Provisioning Contrast Over Provisioning" at bounding box center [242, 319] width 277 height 37
select select "Over Provisioning"
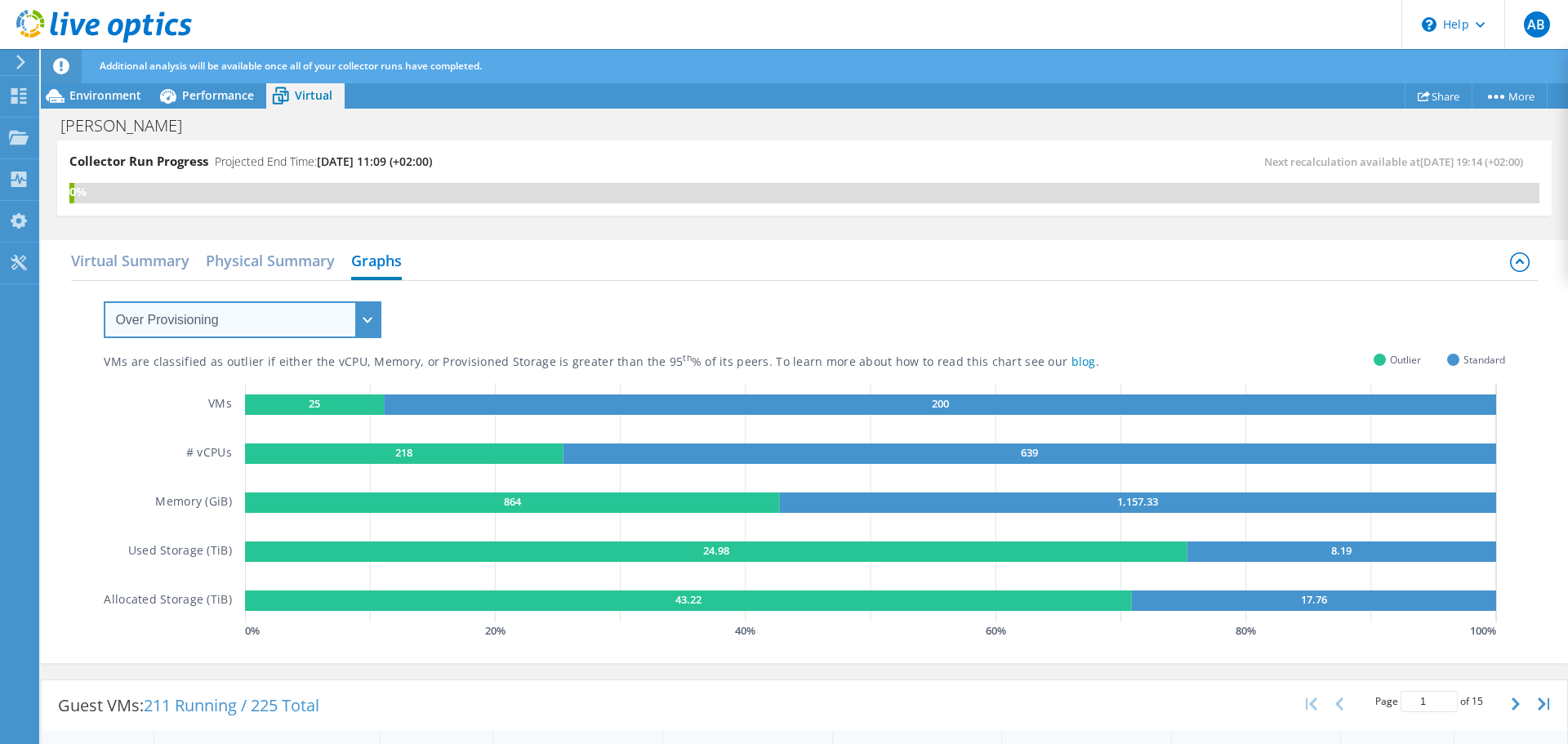
click at [103, 301] on select "VM Resource Distribution Provisioning Contrast Over Provisioning" at bounding box center [242, 319] width 277 height 37
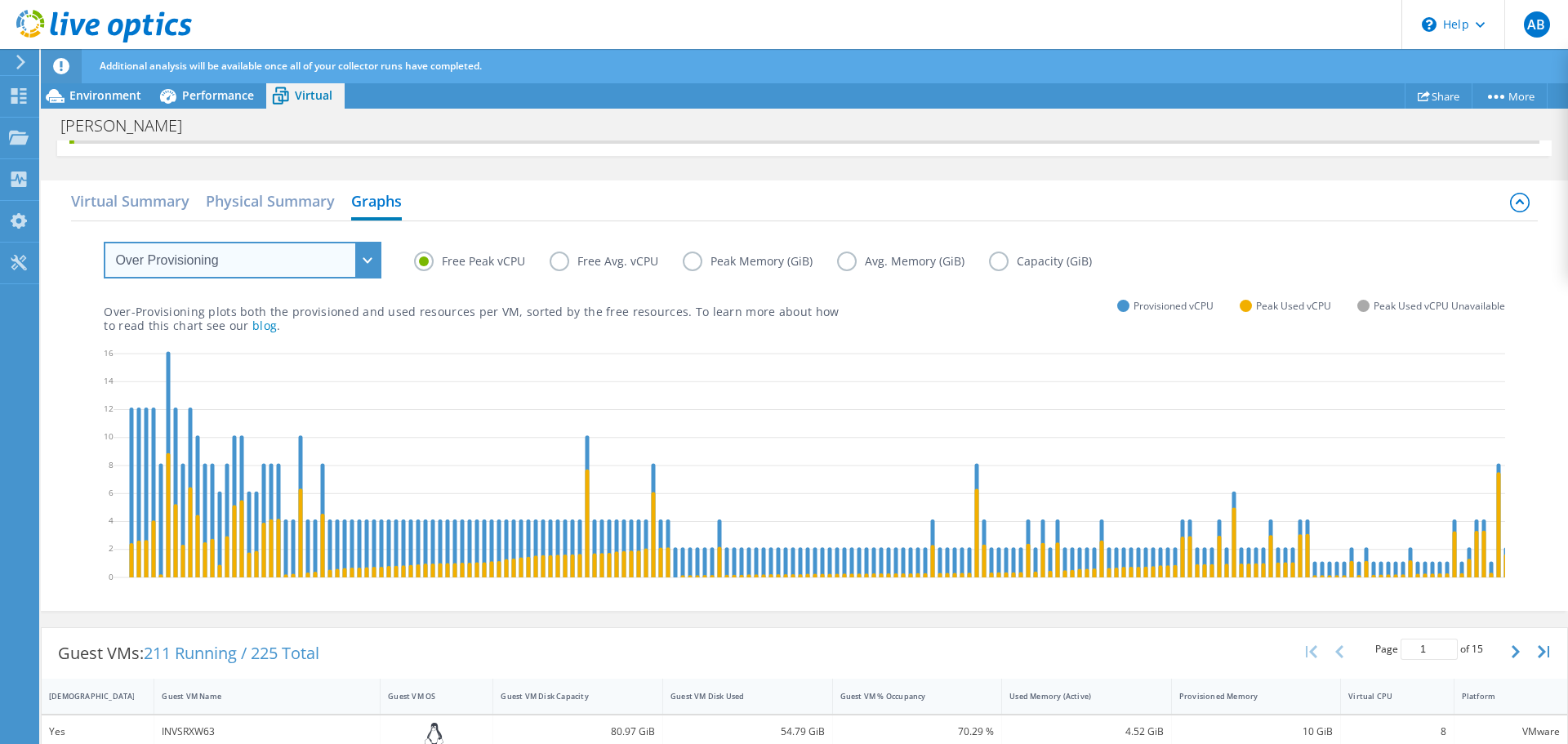
scroll to position [0, 0]
